Goal: Obtain resource: Download file/media

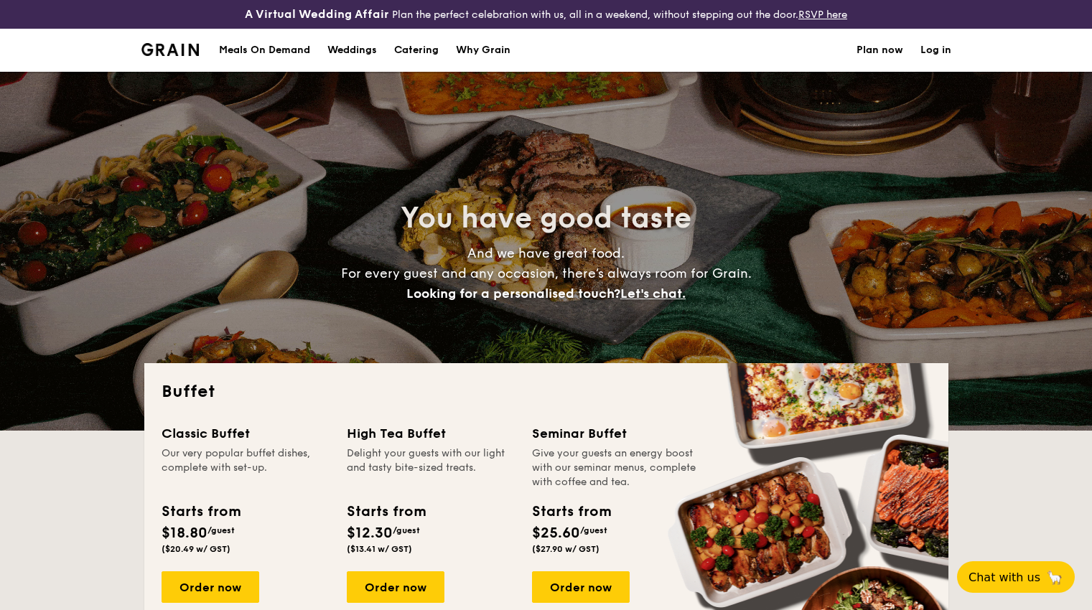
select select
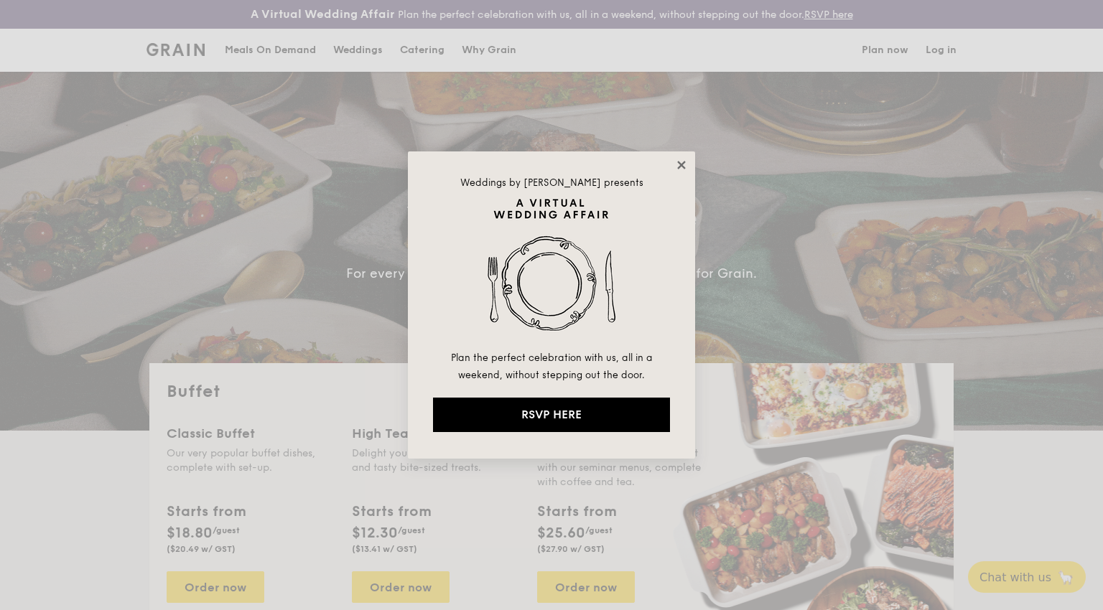
click at [678, 167] on icon at bounding box center [681, 165] width 13 height 13
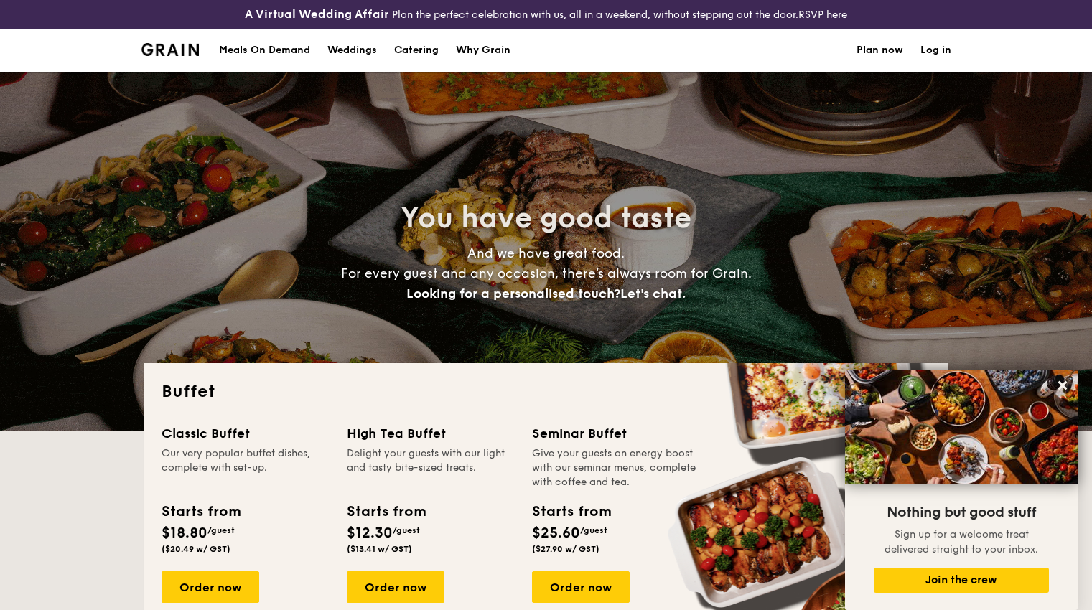
click at [274, 48] on div "Meals On Demand" at bounding box center [264, 50] width 91 height 43
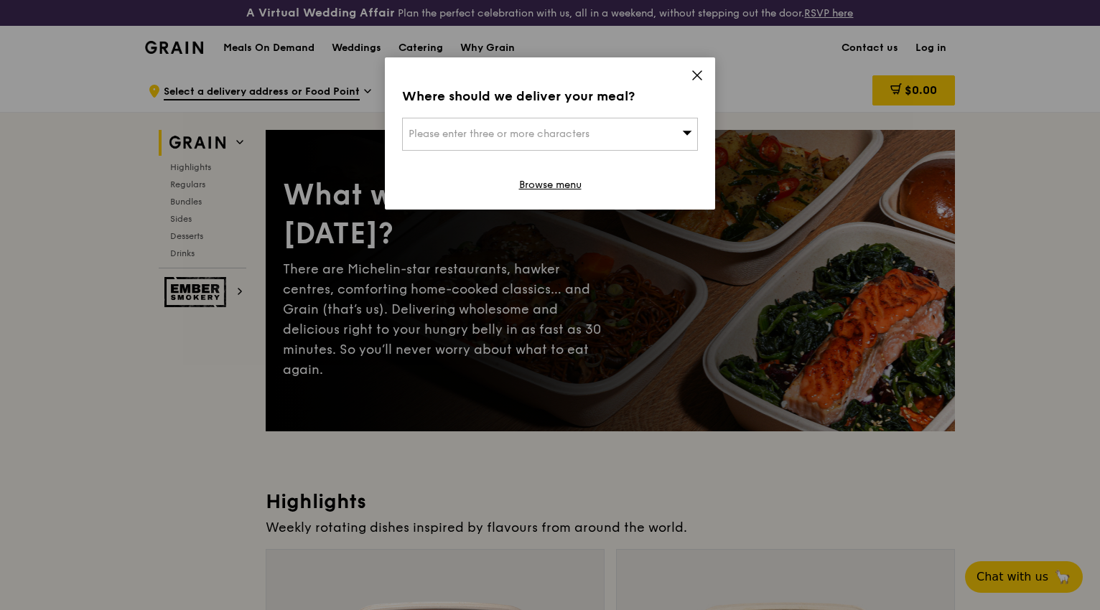
drag, startPoint x: 681, startPoint y: 75, endPoint x: 691, endPoint y: 73, distance: 10.3
click at [691, 73] on icon at bounding box center [697, 75] width 13 height 13
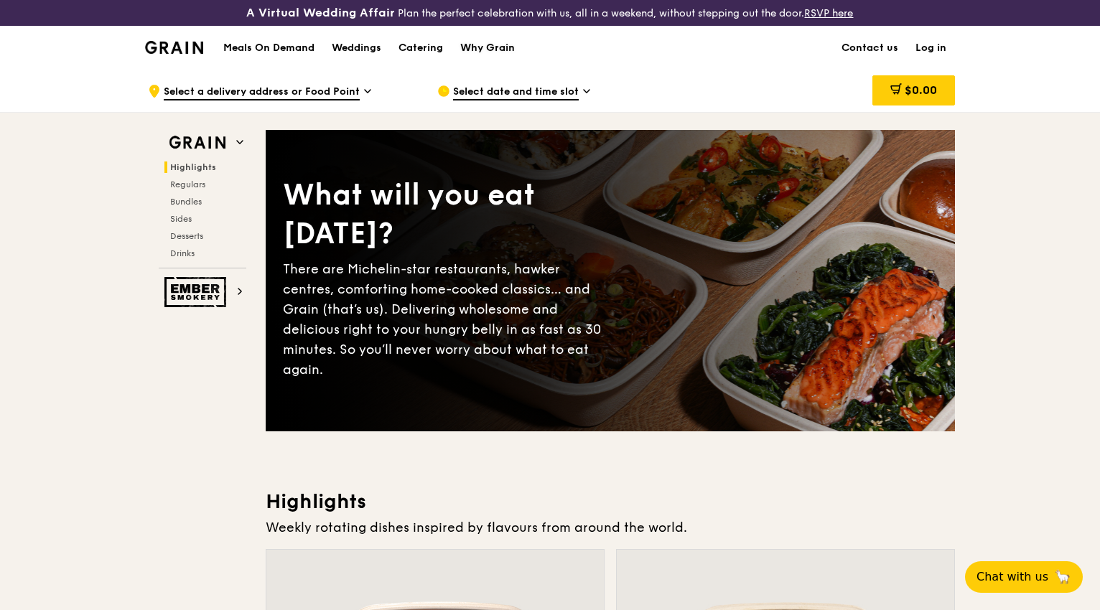
click at [470, 42] on div "Why Grain" at bounding box center [487, 48] width 55 height 43
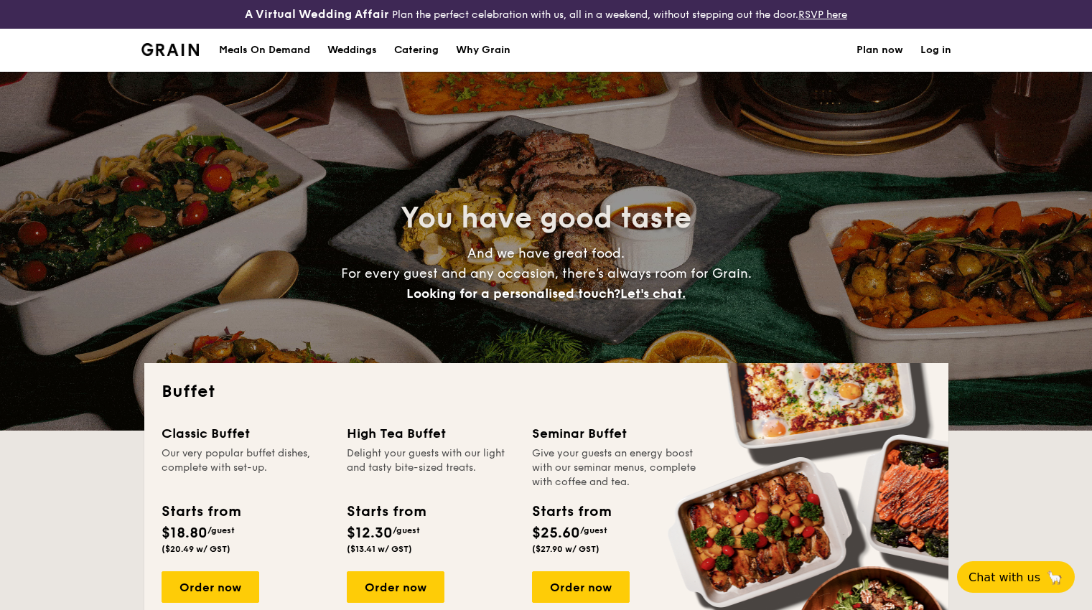
select select
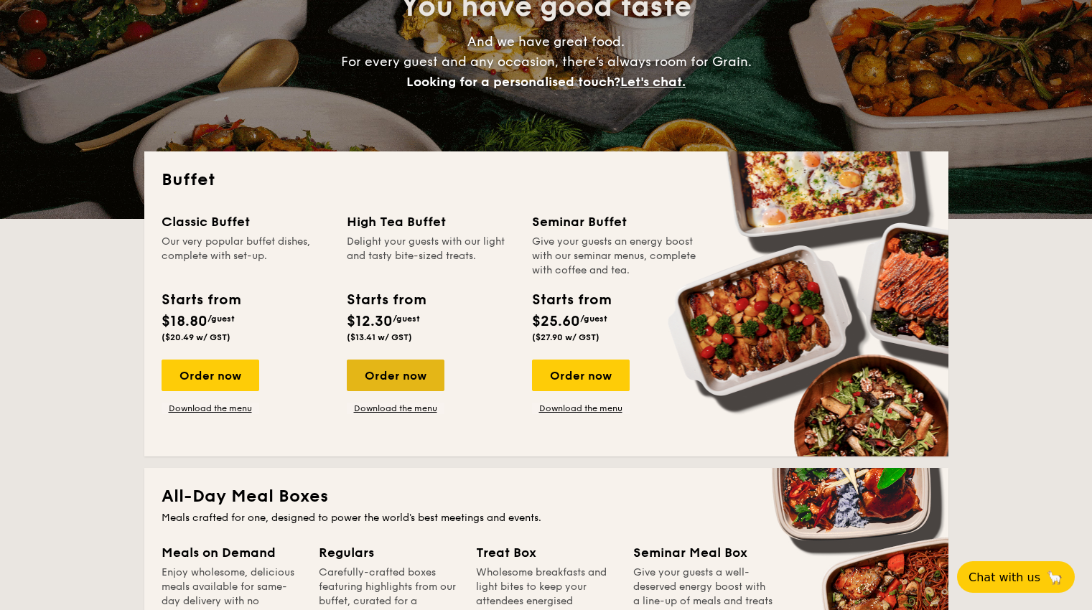
scroll to position [215, 0]
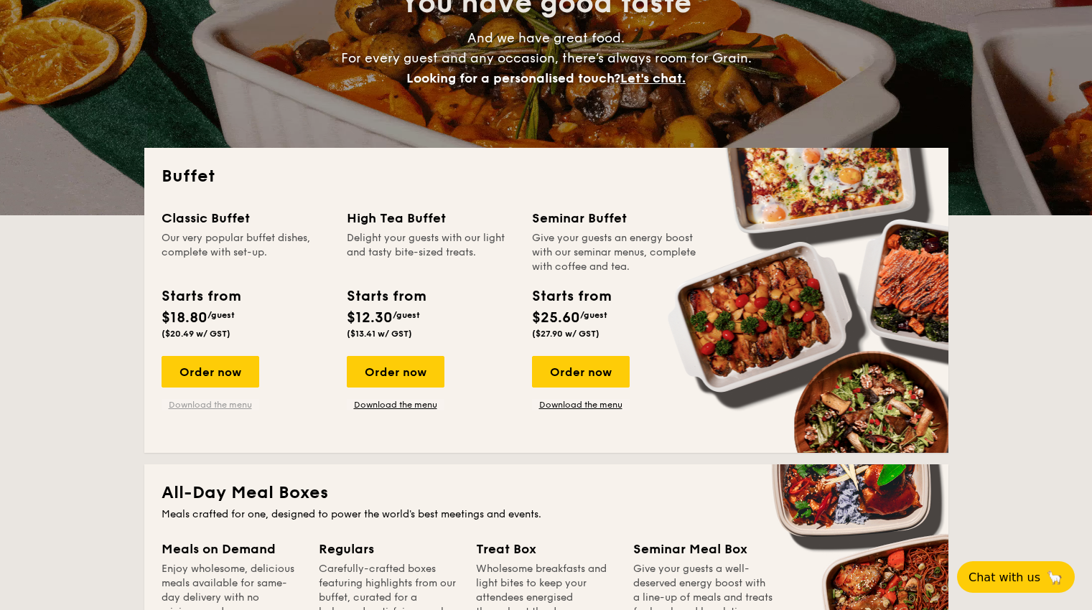
click at [238, 402] on link "Download the menu" at bounding box center [211, 404] width 98 height 11
